Goal: Task Accomplishment & Management: Manage account settings

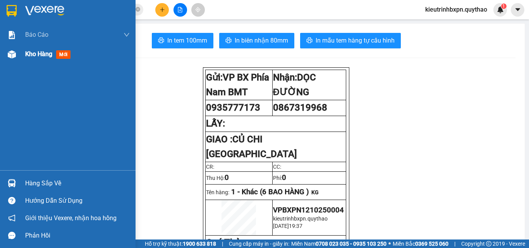
click at [39, 48] on div "Kho hàng mới" at bounding box center [77, 54] width 105 height 19
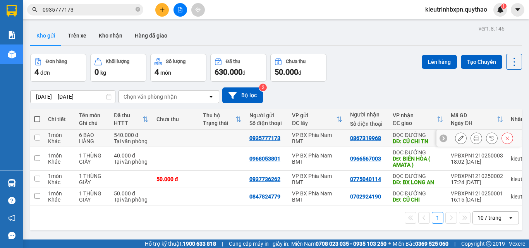
click at [165, 138] on td at bounding box center [176, 138] width 46 height 17
checkbox input "true"
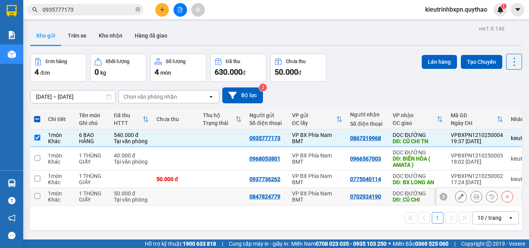
click at [165, 196] on td at bounding box center [176, 196] width 46 height 17
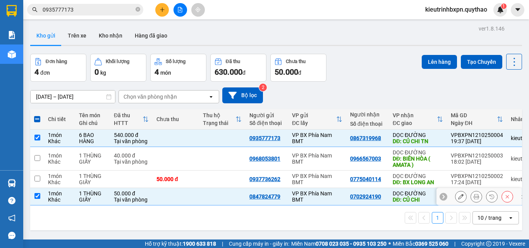
checkbox input "true"
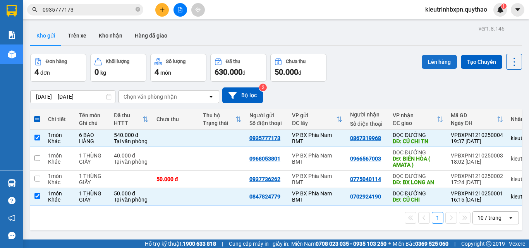
click at [438, 65] on button "Lên hàng" at bounding box center [439, 62] width 35 height 14
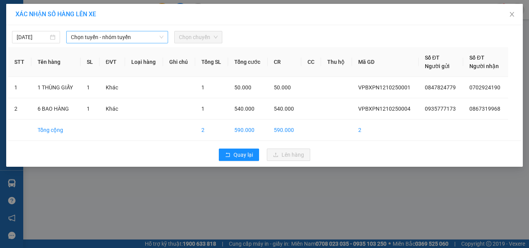
click at [103, 34] on span "Chọn tuyến - nhóm tuyến" at bounding box center [117, 37] width 93 height 12
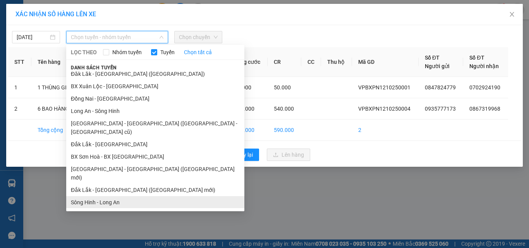
scroll to position [62, 0]
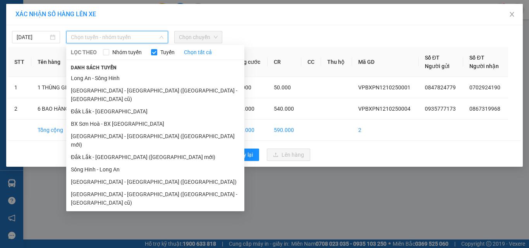
click at [105, 209] on li "[GEOGRAPHIC_DATA] - [GEOGRAPHIC_DATA]" at bounding box center [155, 215] width 178 height 12
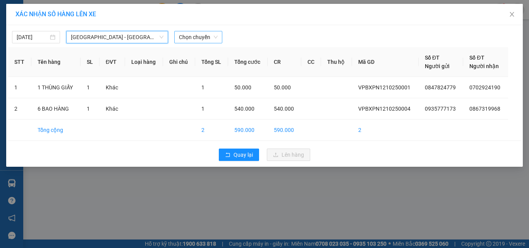
click at [192, 37] on span "Chọn chuyến" at bounding box center [198, 37] width 39 height 12
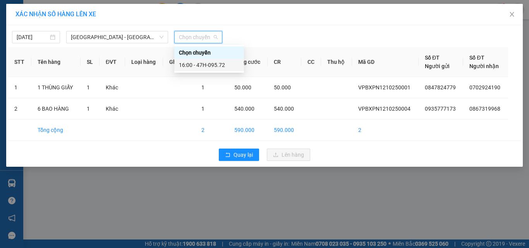
click at [206, 62] on div "16:00 - 47H-095.72" at bounding box center [209, 65] width 60 height 9
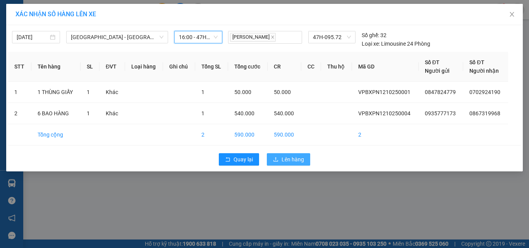
click at [287, 161] on span "Lên hàng" at bounding box center [293, 159] width 22 height 9
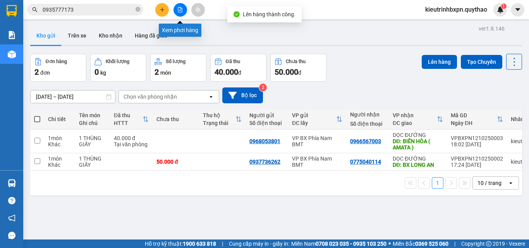
click at [182, 11] on icon "file-add" at bounding box center [179, 9] width 5 height 5
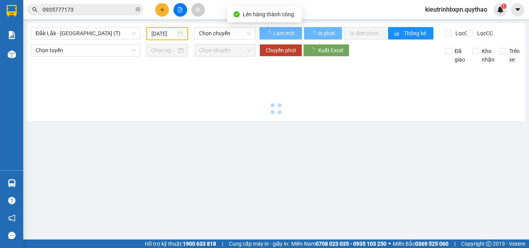
type input "[DATE]"
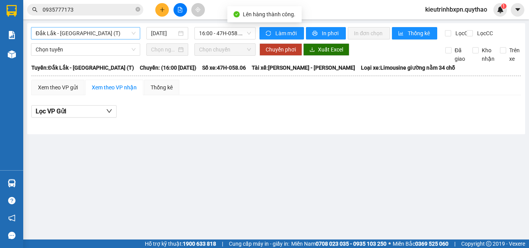
click at [84, 36] on span "Đắk Lắk - [GEOGRAPHIC_DATA] (T)" at bounding box center [86, 33] width 100 height 12
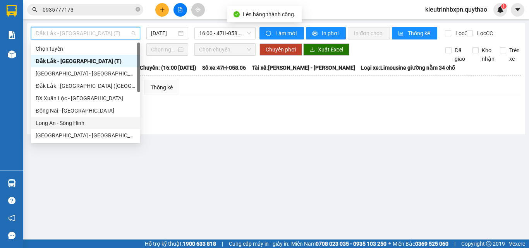
scroll to position [112, 0]
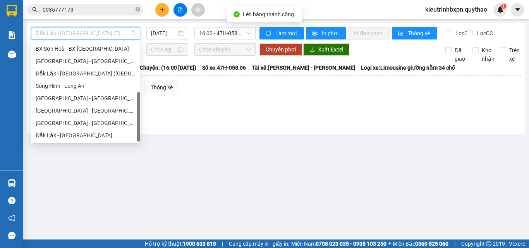
click at [72, 119] on div "[GEOGRAPHIC_DATA] - [GEOGRAPHIC_DATA]" at bounding box center [86, 123] width 100 height 9
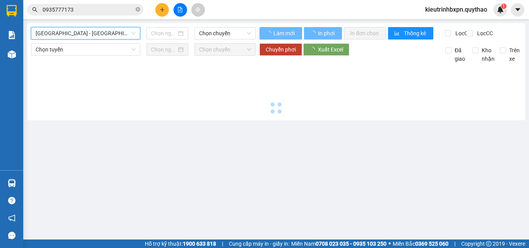
type input "[DATE]"
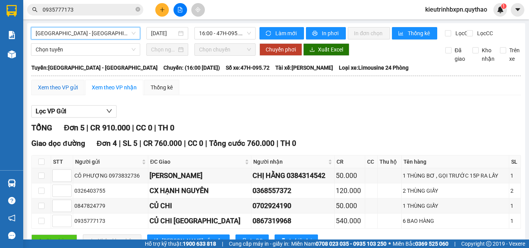
click at [74, 92] on div "Xem theo VP gửi" at bounding box center [58, 87] width 40 height 9
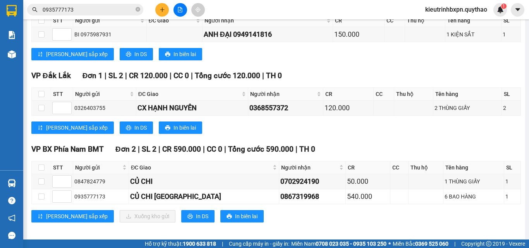
scroll to position [226, 0]
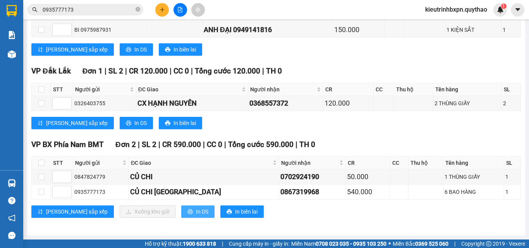
click at [181, 212] on button "In DS" at bounding box center [197, 212] width 33 height 12
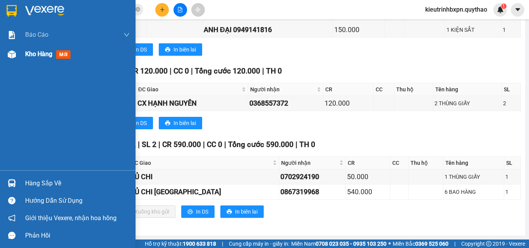
click at [42, 50] on span "Kho hàng" at bounding box center [38, 53] width 27 height 7
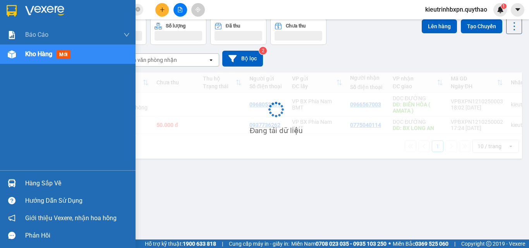
scroll to position [36, 0]
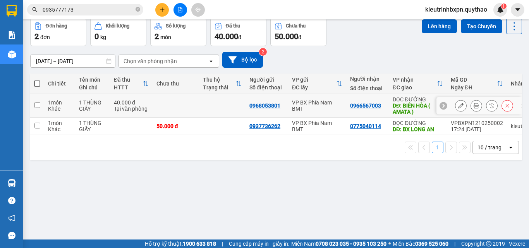
click at [179, 106] on td at bounding box center [176, 106] width 46 height 24
checkbox input "true"
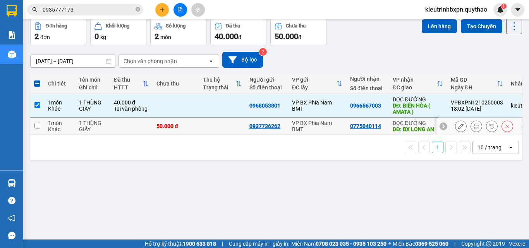
scroll to position [0, 0]
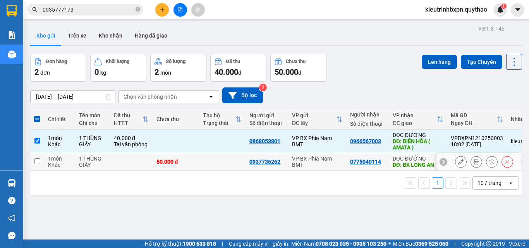
click at [376, 163] on div "0775040114" at bounding box center [365, 162] width 31 height 6
click at [428, 58] on button "Lên hàng" at bounding box center [439, 62] width 35 height 14
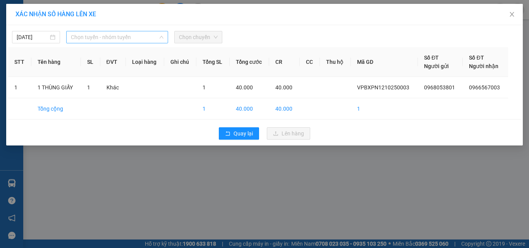
drag, startPoint x: 123, startPoint y: 38, endPoint x: 126, endPoint y: 56, distance: 18.5
click at [123, 38] on span "Chọn tuyến - nhóm tuyến" at bounding box center [117, 37] width 93 height 12
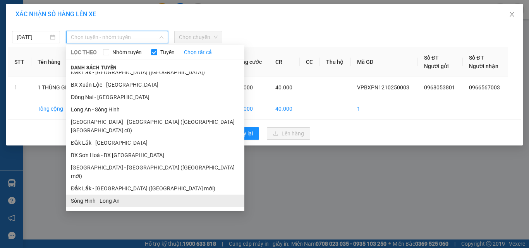
scroll to position [62, 0]
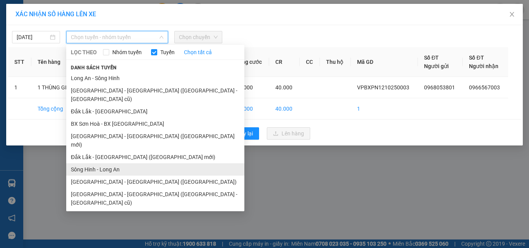
click at [110, 163] on li "Sông Hinh - Long An" at bounding box center [155, 169] width 178 height 12
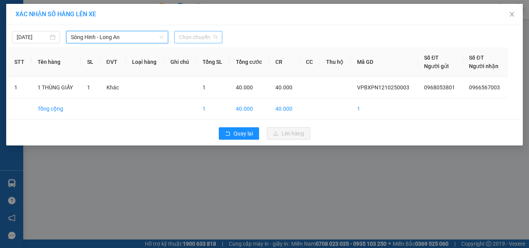
click at [191, 38] on span "Chọn chuyến" at bounding box center [198, 37] width 39 height 12
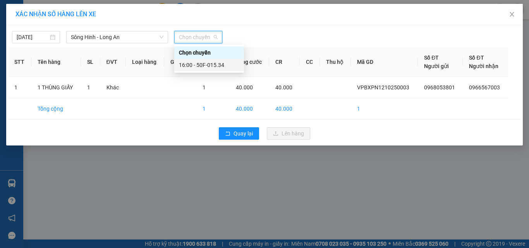
click at [209, 64] on div "16:00 - 50F-015.34" at bounding box center [209, 65] width 60 height 9
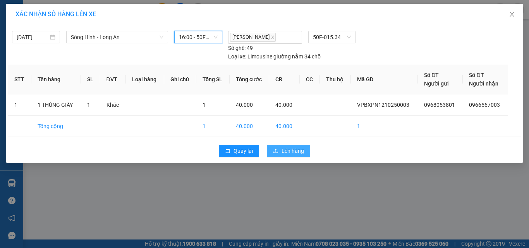
click at [287, 149] on span "Lên hàng" at bounding box center [293, 151] width 22 height 9
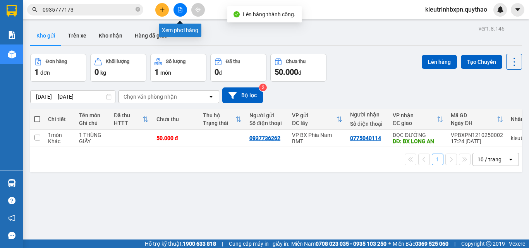
click at [177, 8] on button at bounding box center [180, 10] width 14 height 14
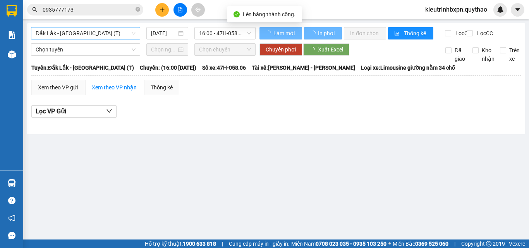
click at [79, 34] on span "Đắk Lắk - [GEOGRAPHIC_DATA] (T)" at bounding box center [86, 33] width 100 height 12
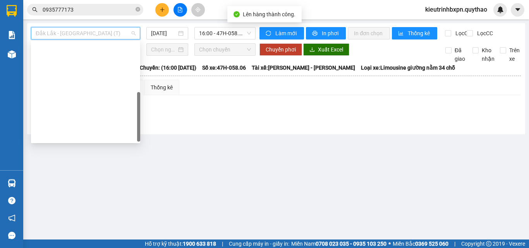
scroll to position [112, 0]
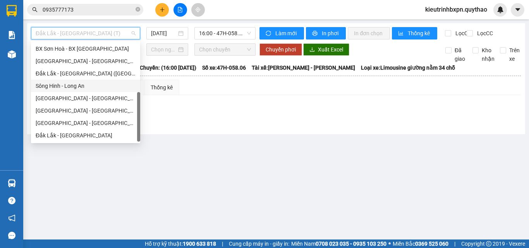
click at [74, 86] on div "Sông Hinh - Long An" at bounding box center [86, 86] width 100 height 9
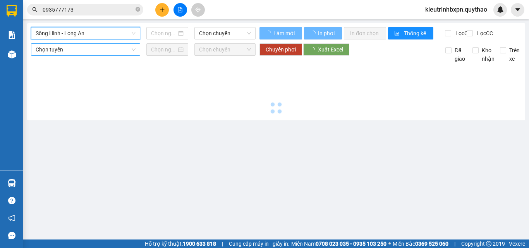
type input "[DATE]"
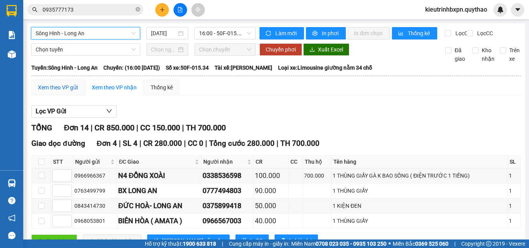
click at [64, 92] on div "Xem theo VP gửi" at bounding box center [58, 87] width 40 height 9
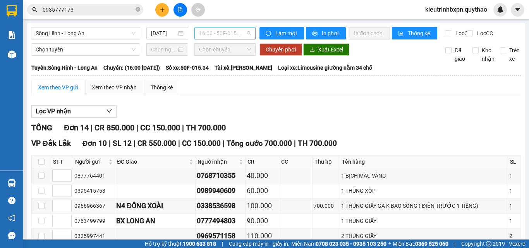
click at [207, 36] on span "16:00 - 50F-015.34" at bounding box center [225, 33] width 52 height 12
click at [222, 57] on div "16:00 - 50F-015.34" at bounding box center [227, 61] width 60 height 9
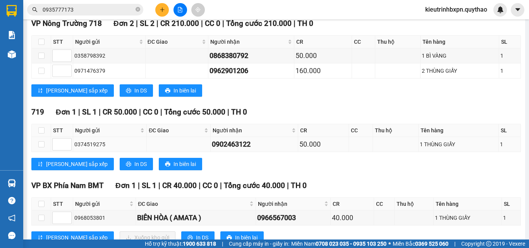
scroll to position [362, 0]
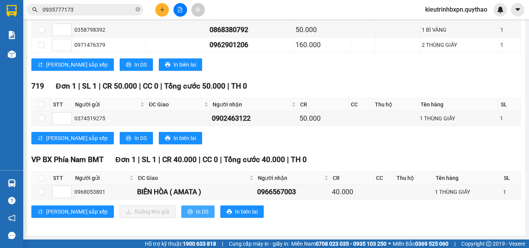
click at [196, 210] on span "In DS" at bounding box center [202, 212] width 12 height 9
click at [272, 142] on div "[PERSON_NAME] sắp xếp In DS In biên lai" at bounding box center [276, 138] width 490 height 12
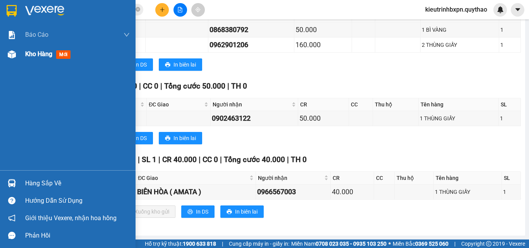
click at [45, 57] on span "Kho hàng" at bounding box center [38, 53] width 27 height 7
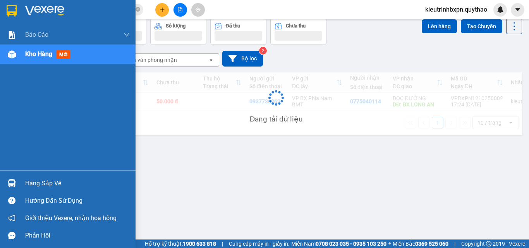
scroll to position [36, 0]
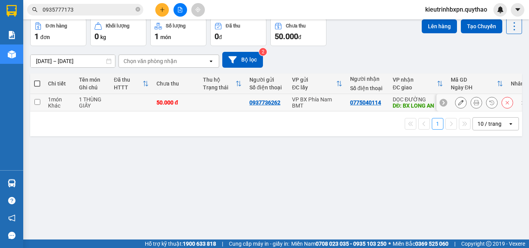
click at [127, 100] on td at bounding box center [131, 102] width 43 height 17
checkbox input "true"
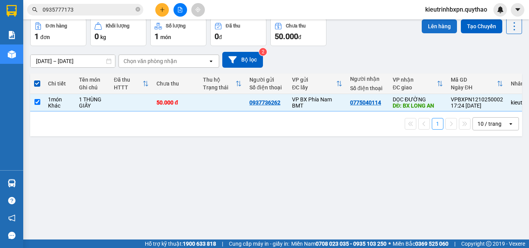
click at [427, 27] on button "Lên hàng" at bounding box center [439, 26] width 35 height 14
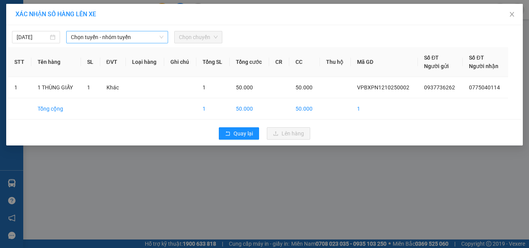
click at [116, 40] on span "Chọn tuyến - nhóm tuyến" at bounding box center [117, 37] width 93 height 12
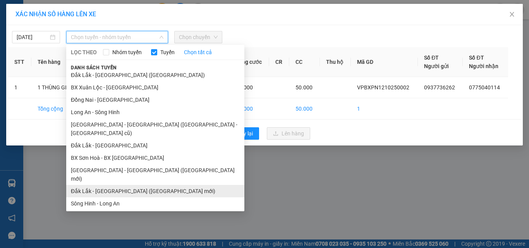
scroll to position [62, 0]
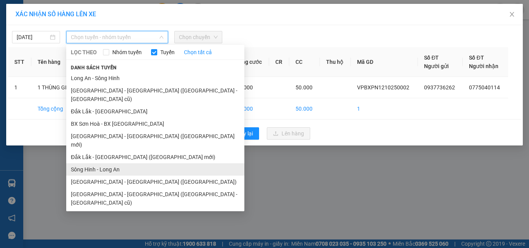
click at [113, 163] on li "Sông Hinh - Long An" at bounding box center [155, 169] width 178 height 12
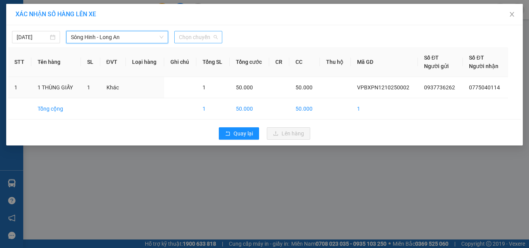
click at [201, 35] on span "Chọn chuyến" at bounding box center [198, 37] width 39 height 12
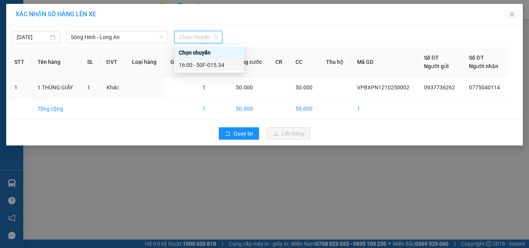
click at [204, 66] on div "16:00 - 50F-015.34" at bounding box center [209, 65] width 60 height 9
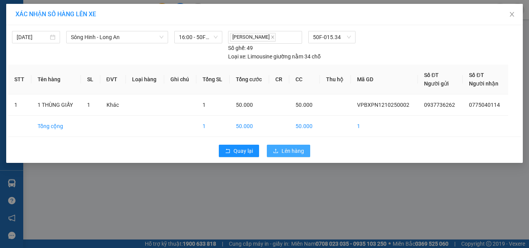
click at [287, 149] on span "Lên hàng" at bounding box center [293, 151] width 22 height 9
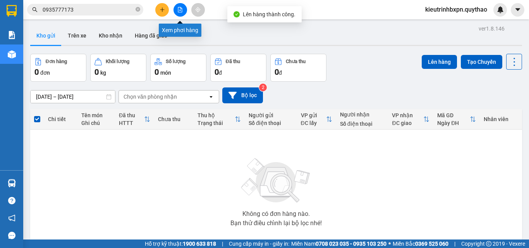
click at [178, 14] on button at bounding box center [180, 10] width 14 height 14
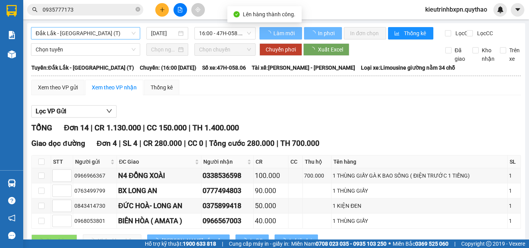
click at [87, 33] on span "Đắk Lắk - [GEOGRAPHIC_DATA] (T)" at bounding box center [86, 33] width 100 height 12
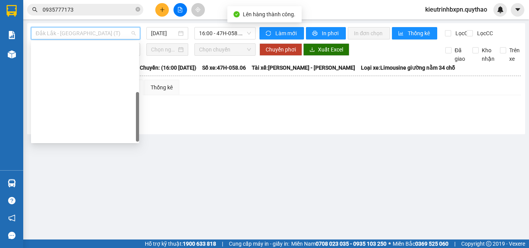
scroll to position [112, 0]
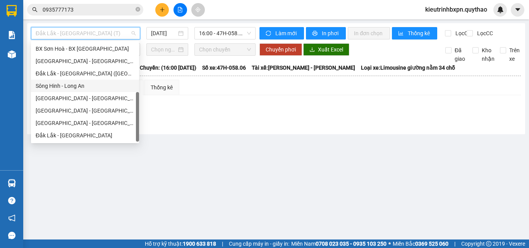
click at [70, 82] on div "Sông Hinh - Long An" at bounding box center [85, 86] width 99 height 9
type input "[DATE]"
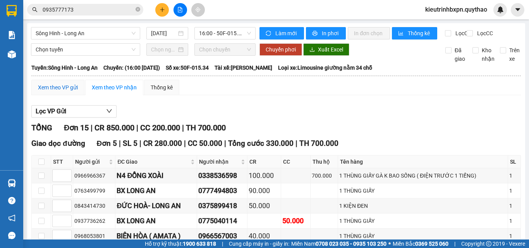
click at [53, 92] on div "Xem theo VP gửi" at bounding box center [58, 87] width 40 height 9
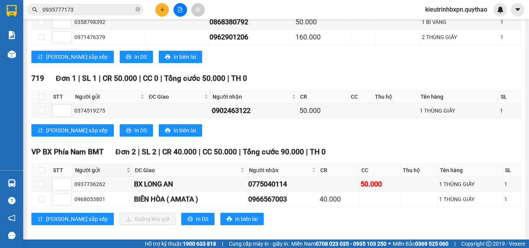
scroll to position [377, 0]
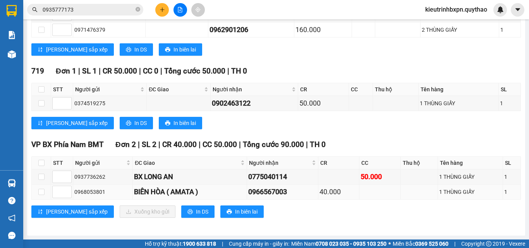
click at [134, 188] on div "BIÊN HÒA ( AMATA )" at bounding box center [190, 192] width 112 height 11
click at [45, 191] on td at bounding box center [41, 192] width 19 height 15
click at [43, 191] on input "checkbox" at bounding box center [41, 192] width 6 height 6
checkbox input "true"
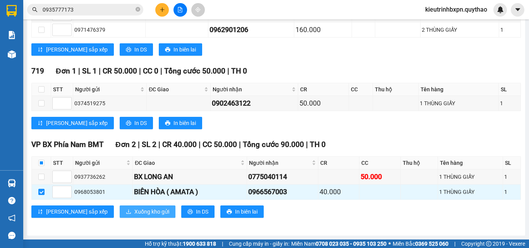
click at [134, 211] on span "Xuống kho gửi" at bounding box center [151, 212] width 35 height 9
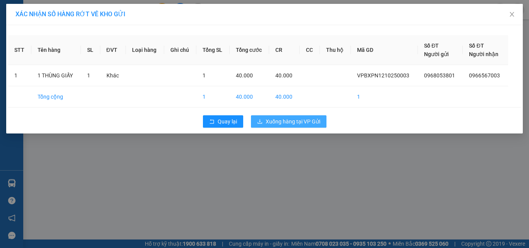
click at [278, 121] on span "Xuống hàng tại VP Gửi" at bounding box center [293, 121] width 55 height 9
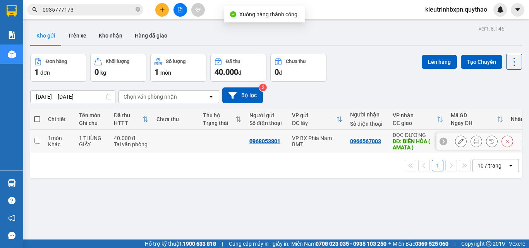
click at [165, 142] on td at bounding box center [176, 142] width 46 height 24
checkbox input "true"
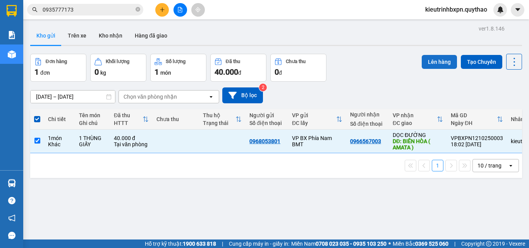
click at [422, 61] on button "Lên hàng" at bounding box center [439, 62] width 35 height 14
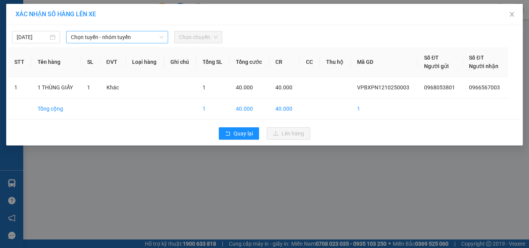
click at [113, 39] on span "Chọn tuyến - nhóm tuyến" at bounding box center [117, 37] width 93 height 12
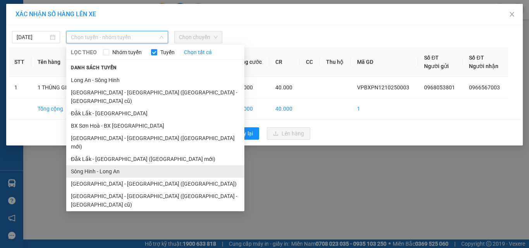
scroll to position [62, 0]
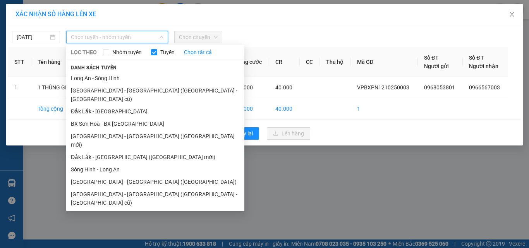
click at [113, 222] on li "Đắk Lắk - [GEOGRAPHIC_DATA]" at bounding box center [155, 228] width 178 height 12
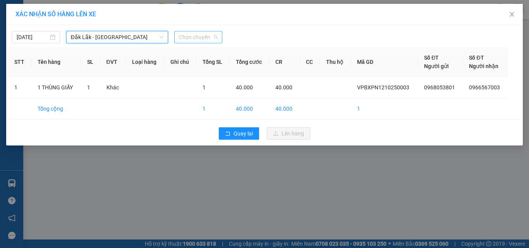
click at [196, 38] on span "Chọn chuyến" at bounding box center [198, 37] width 39 height 12
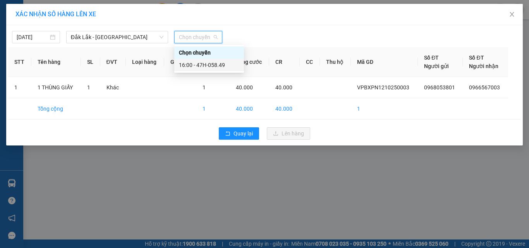
click at [211, 66] on div "16:00 - 47H-058.49" at bounding box center [209, 65] width 60 height 9
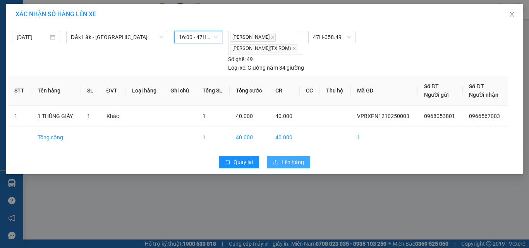
click at [279, 160] on button "Lên hàng" at bounding box center [288, 162] width 43 height 12
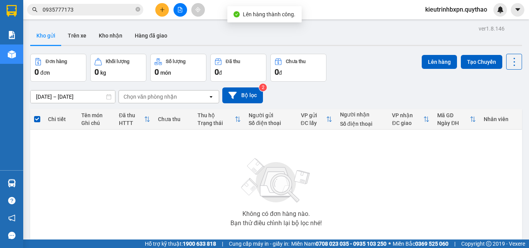
click at [177, 11] on icon "file-add" at bounding box center [179, 9] width 5 height 5
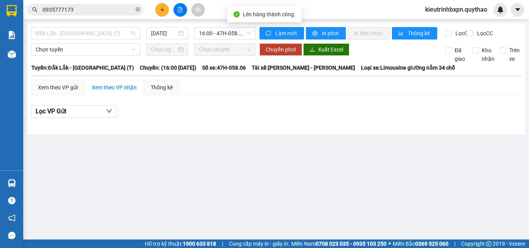
drag, startPoint x: 88, startPoint y: 30, endPoint x: 88, endPoint y: 40, distance: 10.1
click at [88, 30] on span "Đắk Lắk - [GEOGRAPHIC_DATA] (T)" at bounding box center [86, 33] width 100 height 12
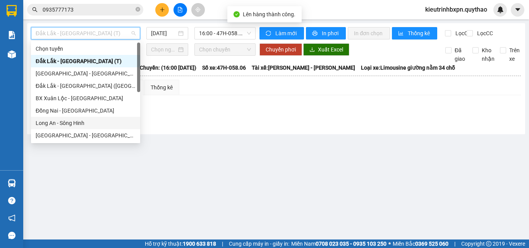
scroll to position [112, 0]
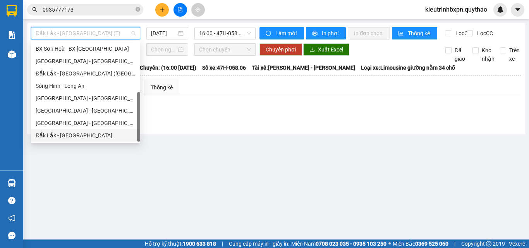
click at [72, 134] on div "Đắk Lắk - [GEOGRAPHIC_DATA]" at bounding box center [86, 135] width 100 height 9
type input "[DATE]"
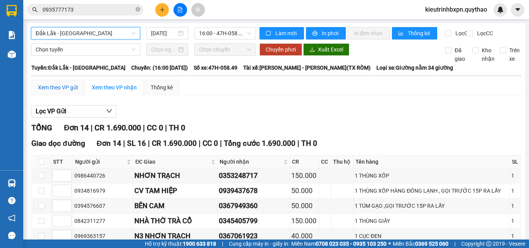
click at [65, 92] on div "Xem theo VP gửi" at bounding box center [58, 87] width 40 height 9
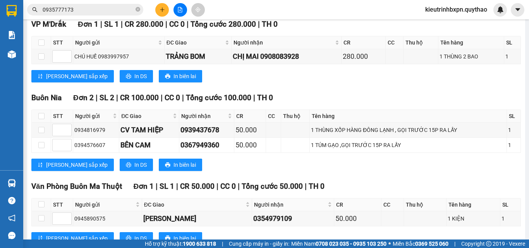
scroll to position [465, 0]
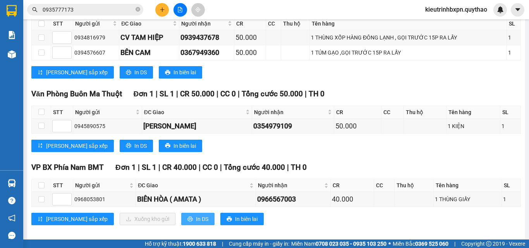
click at [196, 223] on span "In DS" at bounding box center [202, 219] width 12 height 9
click at [374, 158] on div "Văn Phòng Buôn Ma Thuột Đơn 1 | SL 1 | CR 50.000 | CC 0 | Tổng cước 50.000 | TH…" at bounding box center [276, 123] width 490 height 70
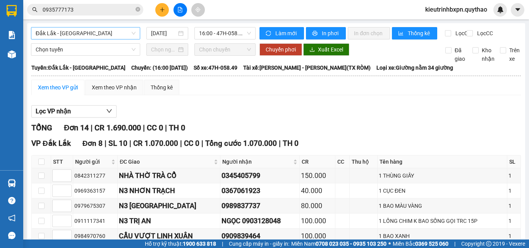
click at [72, 36] on span "Đắk Lắk - [GEOGRAPHIC_DATA]" at bounding box center [86, 33] width 100 height 12
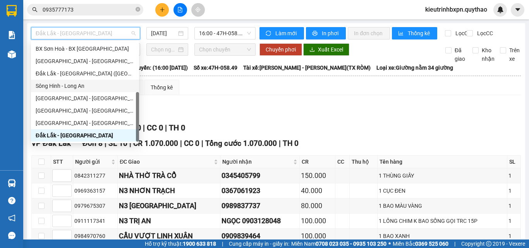
click at [81, 85] on div "Sông Hinh - Long An" at bounding box center [85, 86] width 99 height 9
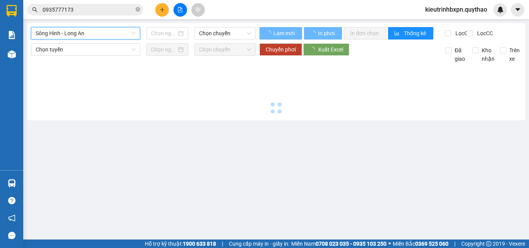
type input "[DATE]"
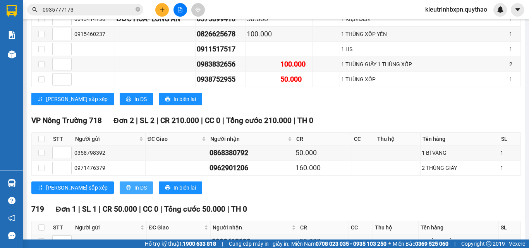
scroll to position [362, 0]
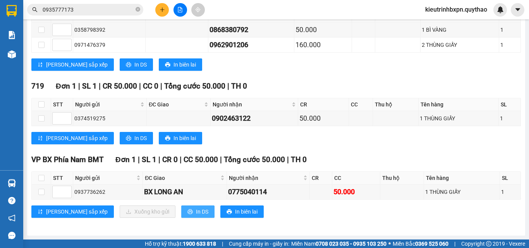
click at [181, 208] on button "In DS" at bounding box center [197, 212] width 33 height 12
click at [181, 213] on button "In DS" at bounding box center [197, 212] width 33 height 12
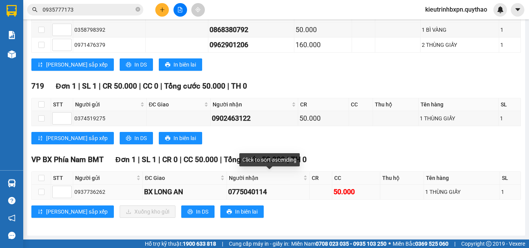
copy tr "0937736262"
drag, startPoint x: 72, startPoint y: 193, endPoint x: 113, endPoint y: 184, distance: 41.8
click at [113, 192] on tr "0937736262 BX LONG AN 0775040114 50.000 1 THÙNG GIẤY 1" at bounding box center [276, 192] width 489 height 15
click at [137, 11] on icon "close-circle" at bounding box center [138, 9] width 5 height 5
click at [101, 12] on input "text" at bounding box center [88, 9] width 91 height 9
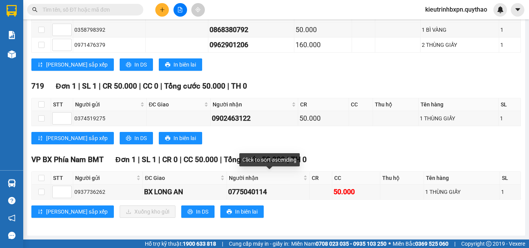
paste input "0937736262"
click at [101, 12] on input "0937736262" at bounding box center [88, 9] width 91 height 9
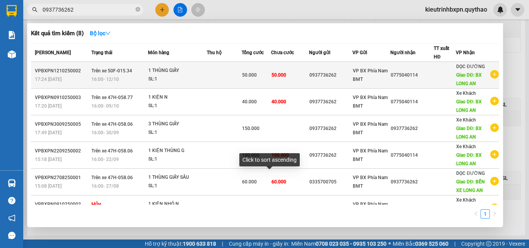
type input "0937736262"
click at [373, 80] on div "VP BX Phía Nam BMT" at bounding box center [371, 75] width 37 height 17
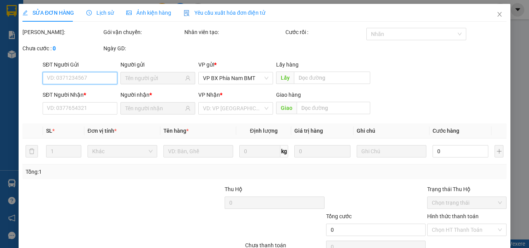
type input "0937736262"
type input "0775040114"
type input "BX LONG AN"
type input "50.000"
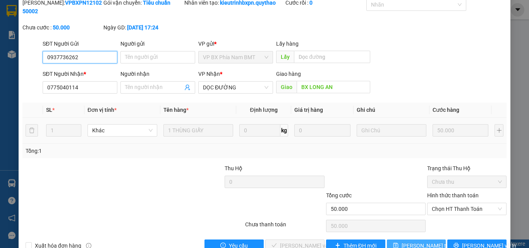
scroll to position [50, 0]
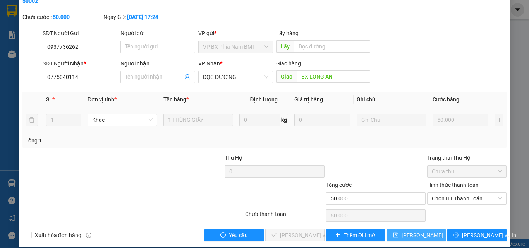
click at [417, 231] on span "[PERSON_NAME] thay đổi" at bounding box center [433, 235] width 62 height 9
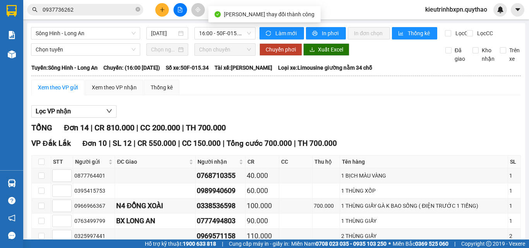
click at [98, 10] on input "0937736262" at bounding box center [88, 9] width 91 height 9
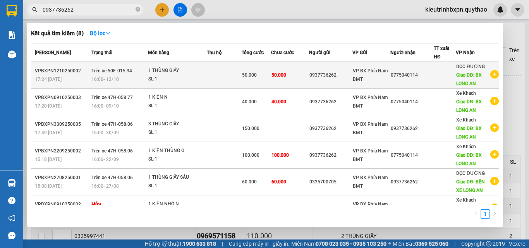
click at [465, 76] on span "Giao DĐ: BX LONG AN" at bounding box center [469, 79] width 26 height 14
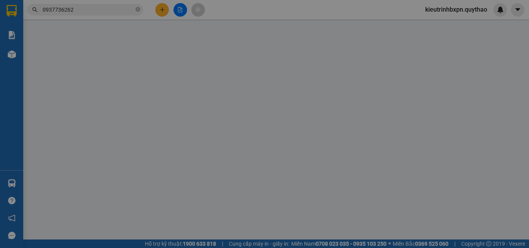
type input "0937736262"
type input "0775040114"
type input "BX LONG AN"
type input "50.000"
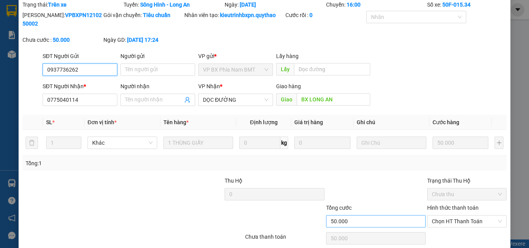
scroll to position [50, 0]
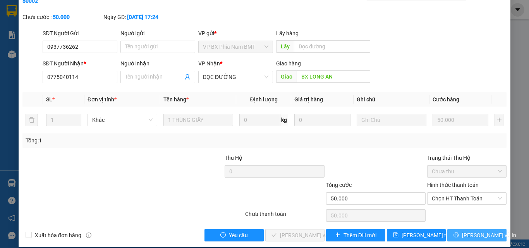
click at [467, 231] on span "[PERSON_NAME] và In" at bounding box center [489, 235] width 54 height 9
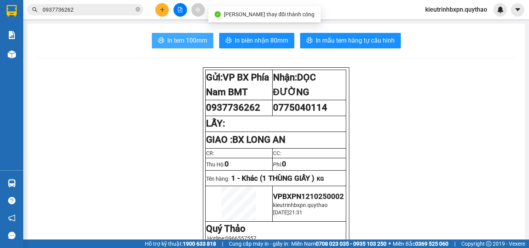
click at [182, 42] on span "In tem 100mm" at bounding box center [187, 41] width 40 height 10
